Goal: Task Accomplishment & Management: Complete application form

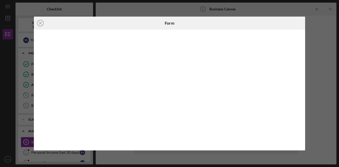
scroll to position [84, 0]
click at [40, 22] on icon "Icon/Close" at bounding box center [40, 23] width 13 height 13
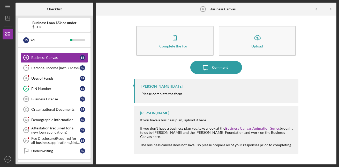
drag, startPoint x: 179, startPoint y: 38, endPoint x: 156, endPoint y: 76, distance: 43.8
click at [179, 38] on icon "button" at bounding box center [175, 37] width 13 height 13
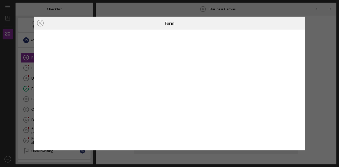
drag, startPoint x: 199, startPoint y: 36, endPoint x: 257, endPoint y: 24, distance: 59.2
click at [257, 24] on div at bounding box center [260, 23] width 91 height 13
click at [39, 19] on icon "Icon/Close" at bounding box center [40, 23] width 13 height 13
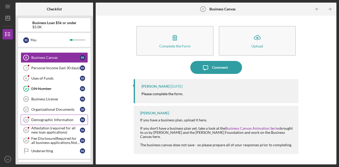
click at [53, 119] on div "Demographic Information" at bounding box center [55, 120] width 49 height 4
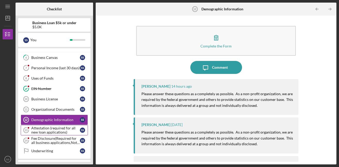
click at [39, 127] on div "Attestation (required for all new loan applications)" at bounding box center [55, 130] width 49 height 8
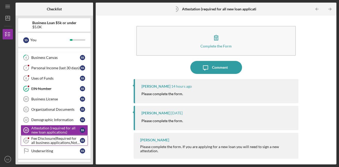
click at [54, 142] on div "Fee Disclosure(Required for all business applications,Not needed for Contractor…" at bounding box center [55, 140] width 49 height 8
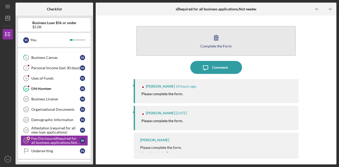
click at [218, 38] on icon "button" at bounding box center [216, 37] width 13 height 13
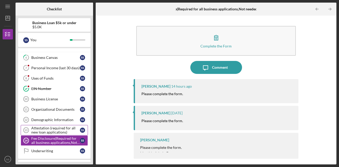
click at [54, 128] on div "Attestation (required for all new loan applications)" at bounding box center [55, 130] width 49 height 8
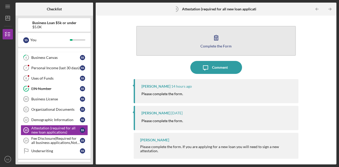
click at [214, 39] on icon "button" at bounding box center [216, 37] width 13 height 13
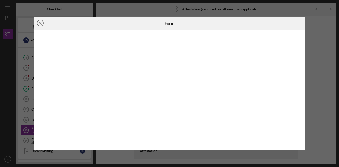
click at [40, 24] on icon "Icon/Close" at bounding box center [40, 23] width 13 height 13
